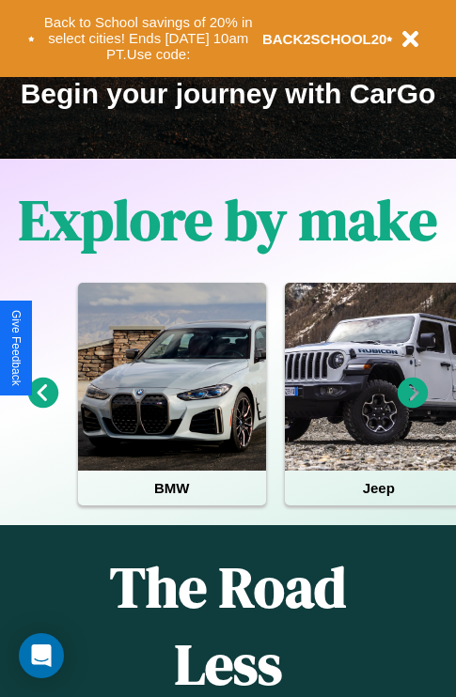
scroll to position [289, 0]
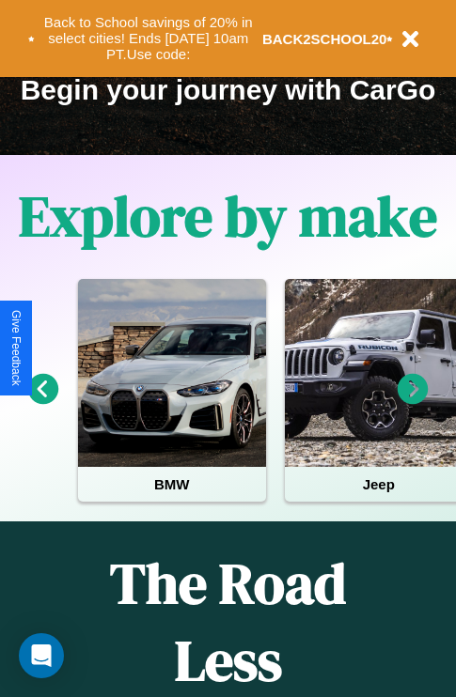
click at [412, 402] on icon at bounding box center [412, 389] width 31 height 31
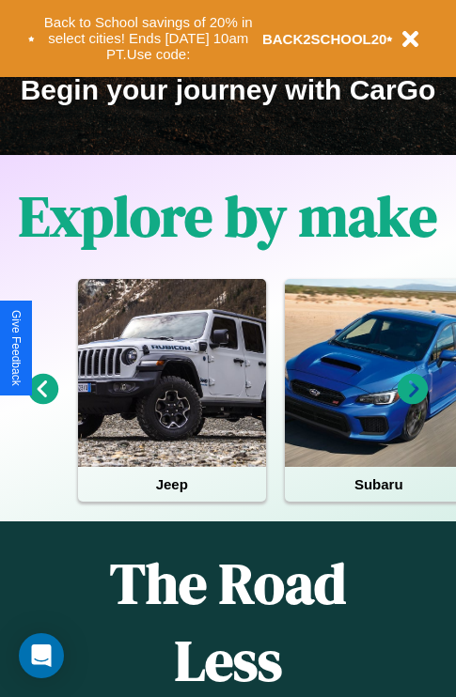
click at [412, 402] on icon at bounding box center [412, 389] width 31 height 31
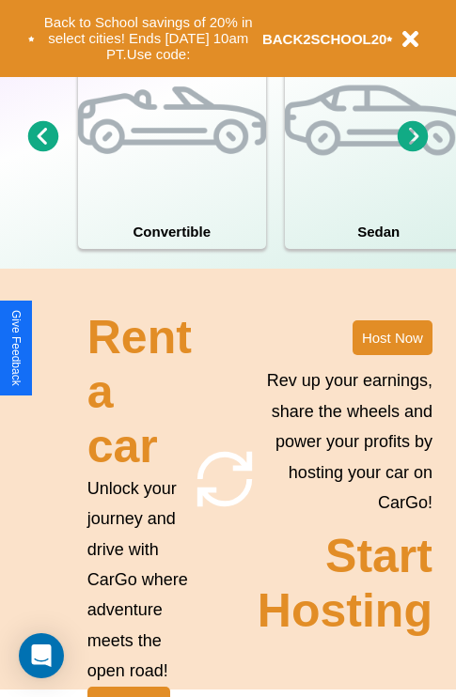
scroll to position [1464, 0]
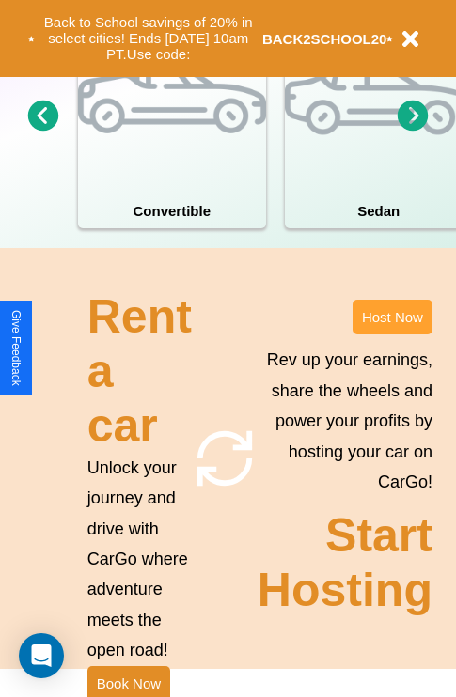
click at [392, 334] on button "Host Now" at bounding box center [392, 317] width 80 height 35
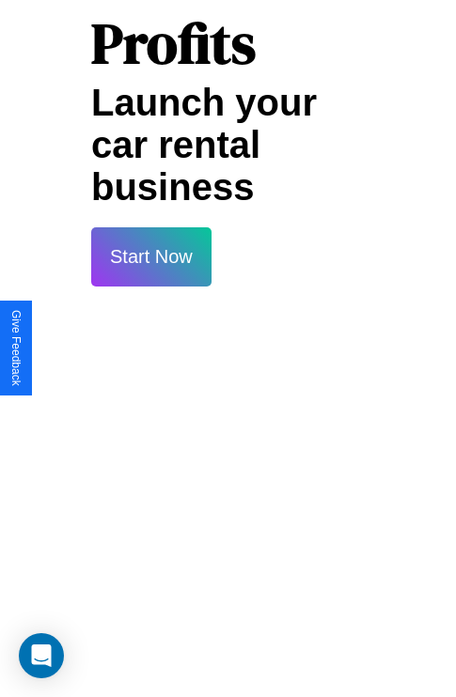
scroll to position [3058, 0]
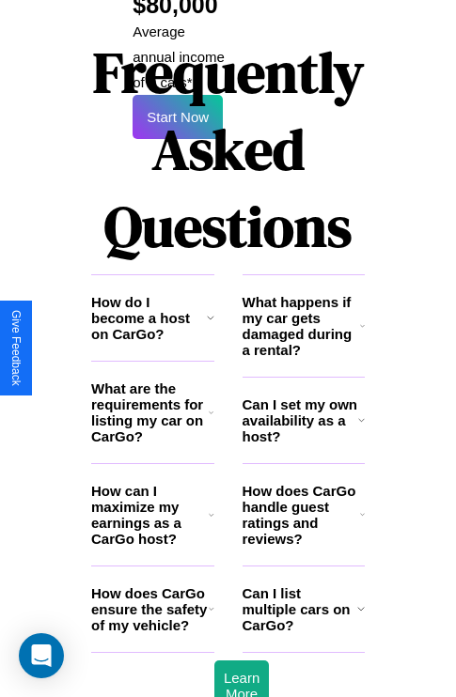
click at [152, 380] on h3 "What are the requirements for listing my car on CarGo?" at bounding box center [149, 412] width 117 height 64
click at [362, 318] on icon at bounding box center [362, 325] width 5 height 15
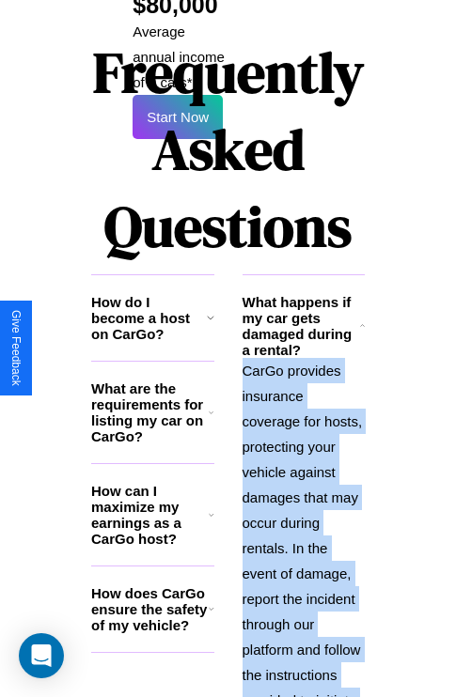
scroll to position [3304, 0]
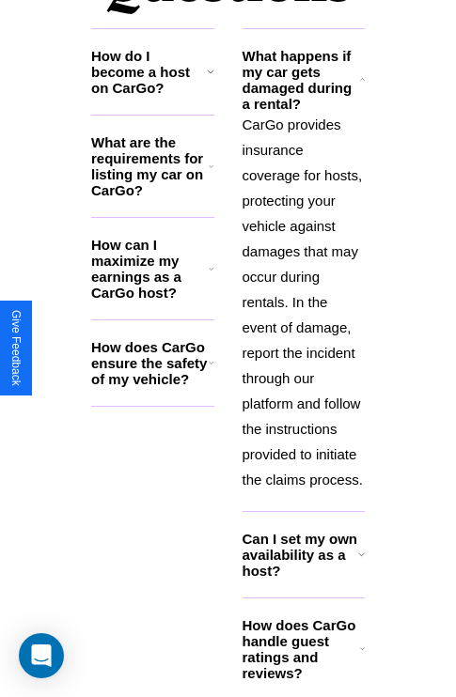
click at [152, 339] on h3 "How does CarGo ensure the safety of my vehicle?" at bounding box center [149, 363] width 117 height 48
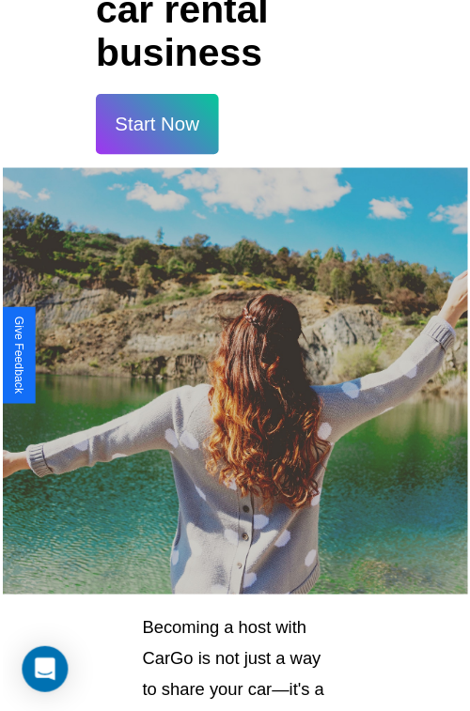
scroll to position [33, 0]
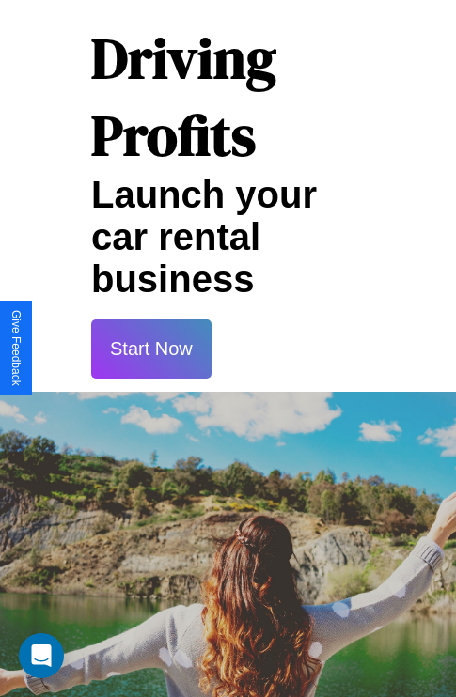
click at [150, 349] on button "Start Now" at bounding box center [151, 348] width 120 height 59
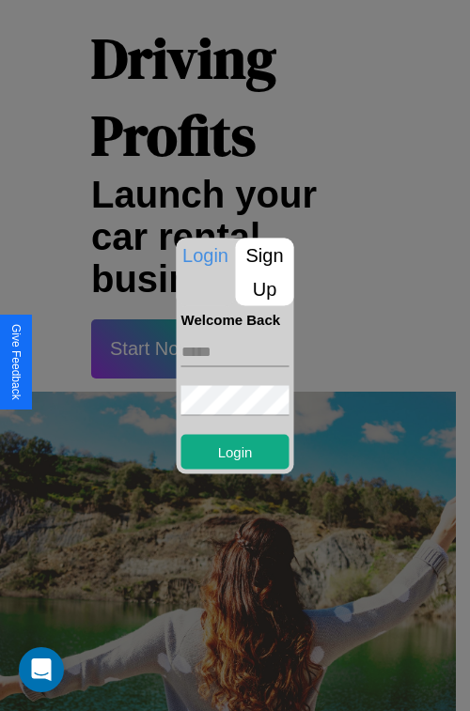
click at [264, 272] on p "Sign Up" at bounding box center [265, 272] width 58 height 68
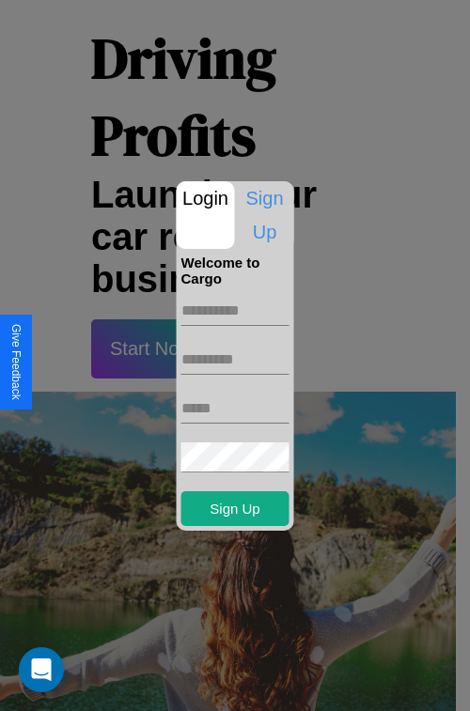
click at [235, 310] on input "text" at bounding box center [235, 311] width 108 height 30
type input "*******"
click at [235, 359] on input "text" at bounding box center [235, 360] width 108 height 30
type input "******"
click at [235, 408] on input "text" at bounding box center [235, 409] width 108 height 30
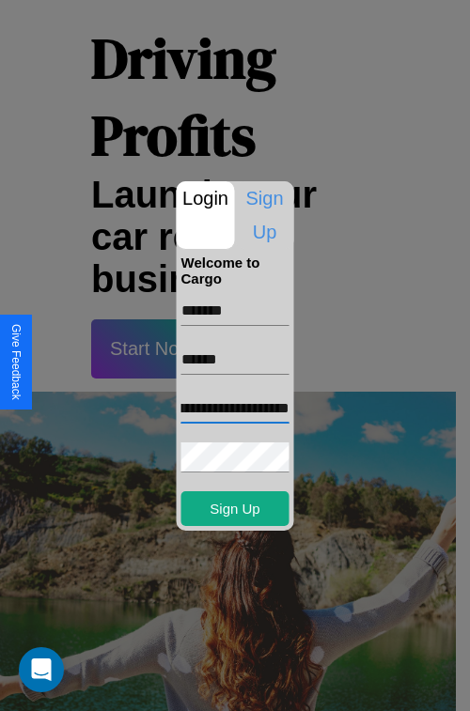
scroll to position [0, 59]
type input "**********"
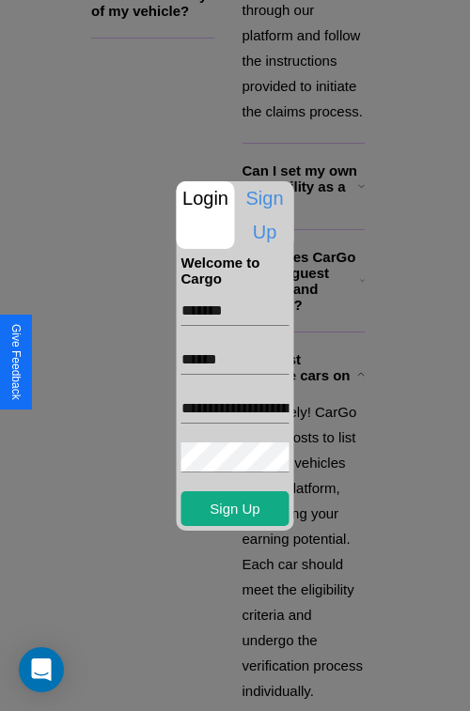
click at [241, 686] on div at bounding box center [235, 355] width 470 height 711
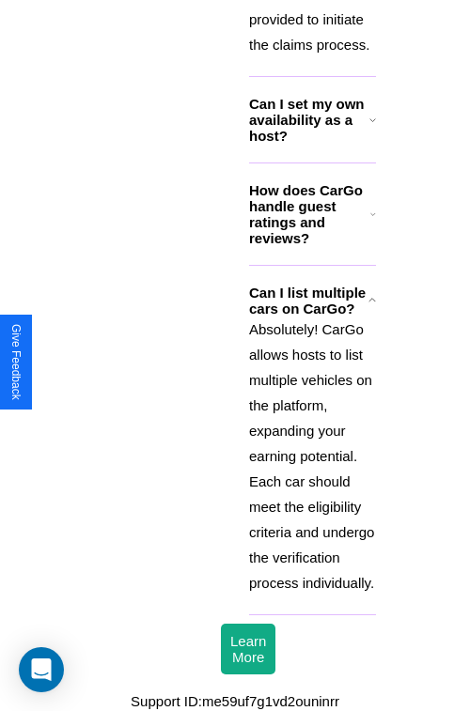
scroll to position [26, 0]
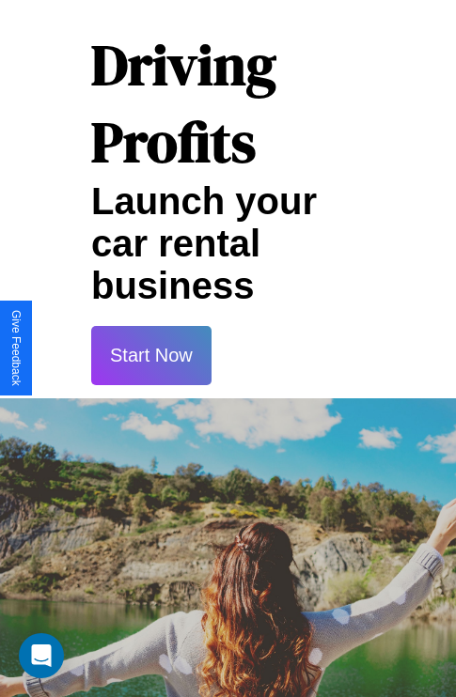
click at [150, 355] on button "Start Now" at bounding box center [151, 355] width 120 height 59
